Goal: Task Accomplishment & Management: Manage account settings

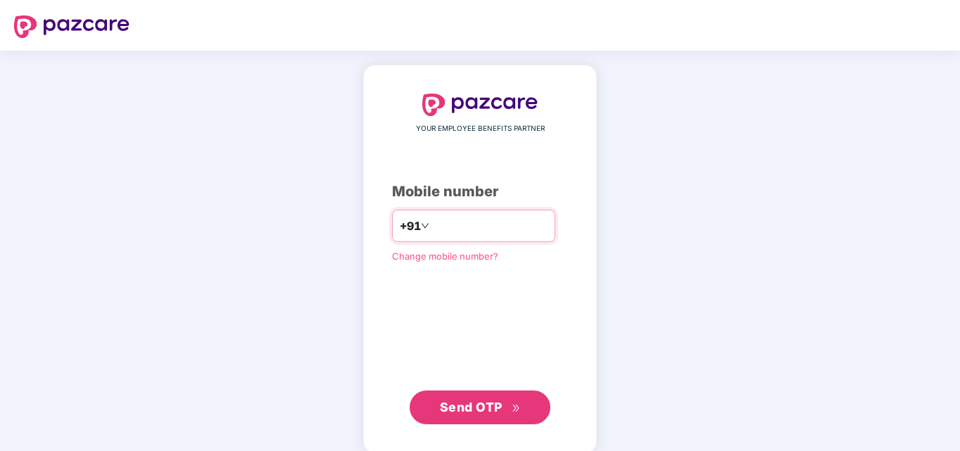
type input "**********"
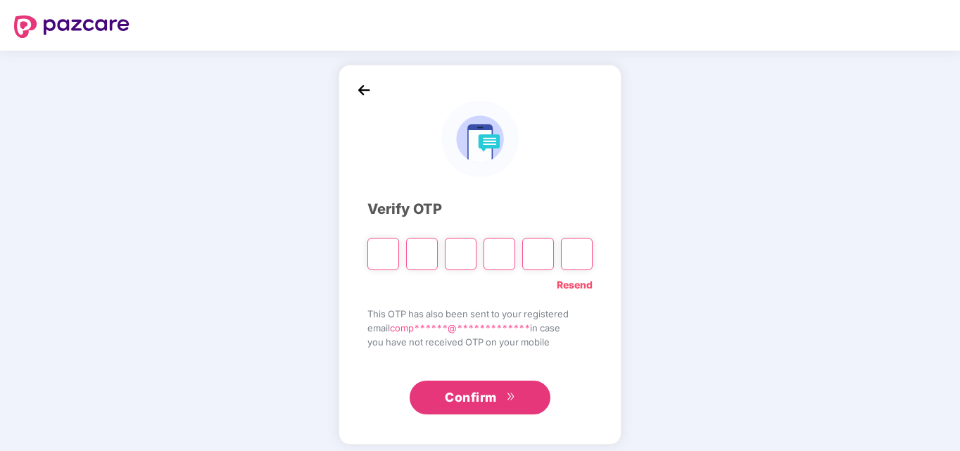
type input "*"
drag, startPoint x: 430, startPoint y: 257, endPoint x: 401, endPoint y: 260, distance: 29.1
click at [401, 260] on div "* *" at bounding box center [480, 249] width 225 height 42
click at [465, 248] on input "Digit 3" at bounding box center [461, 254] width 32 height 32
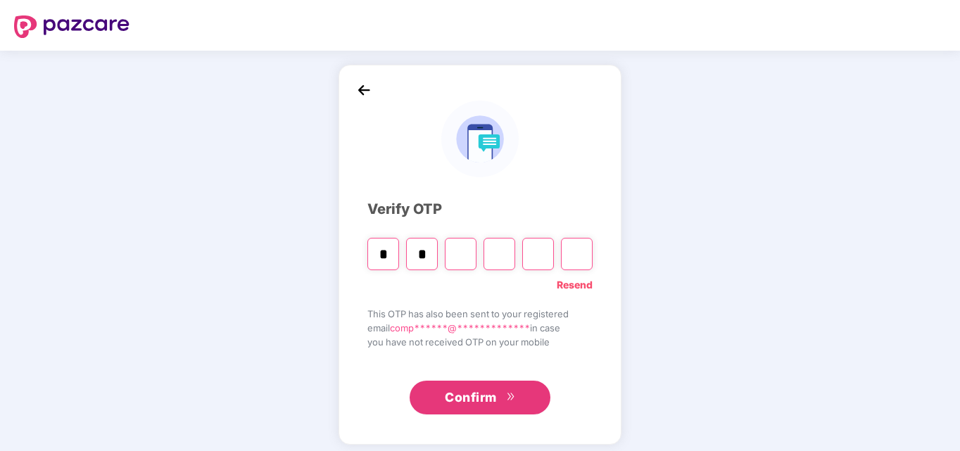
type input "*"
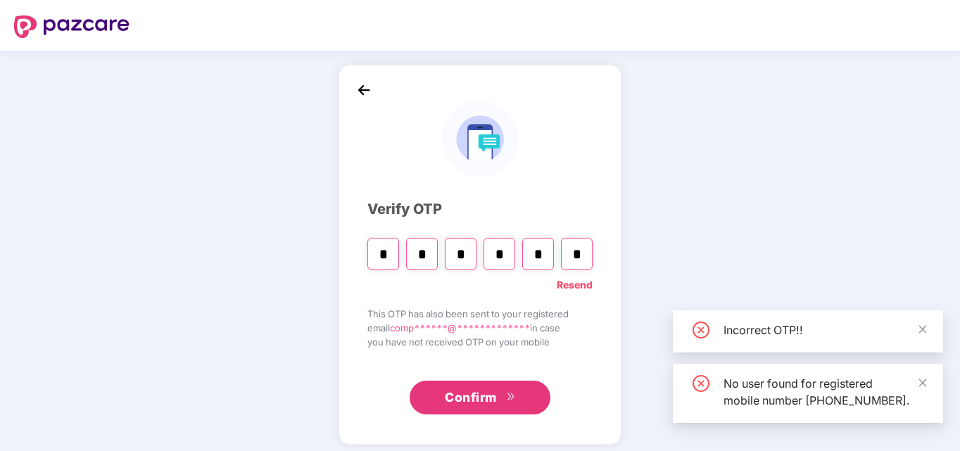
type input "*"
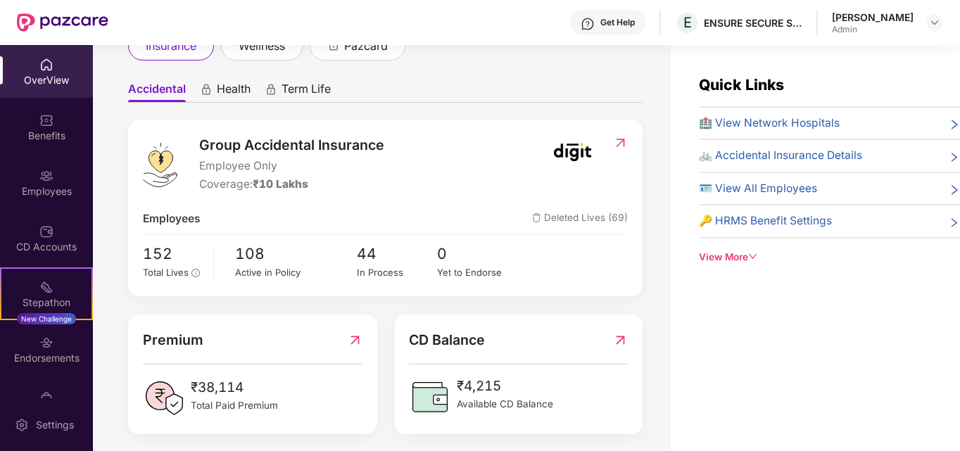
scroll to position [112, 0]
